Goal: Information Seeking & Learning: Learn about a topic

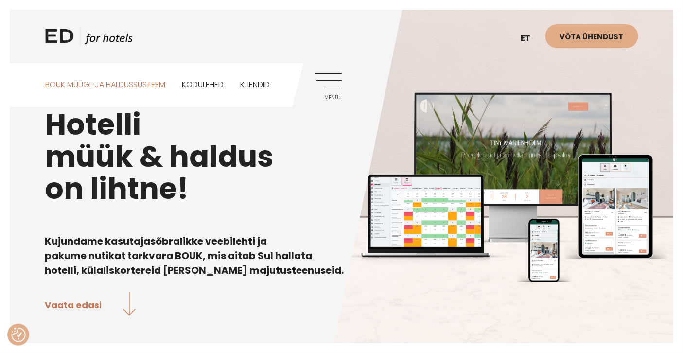
click at [130, 82] on link "BOUK MÜÜGI-JA HALDUSSÜSTEEM" at bounding box center [105, 84] width 120 height 43
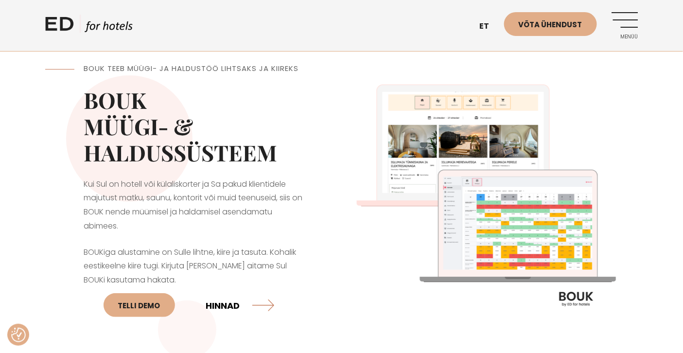
click at [232, 301] on link "HINNAD" at bounding box center [240, 305] width 68 height 26
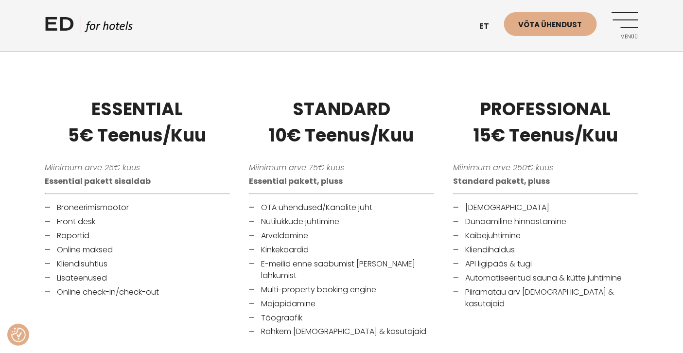
scroll to position [282, 0]
